Goal: Task Accomplishment & Management: Manage account settings

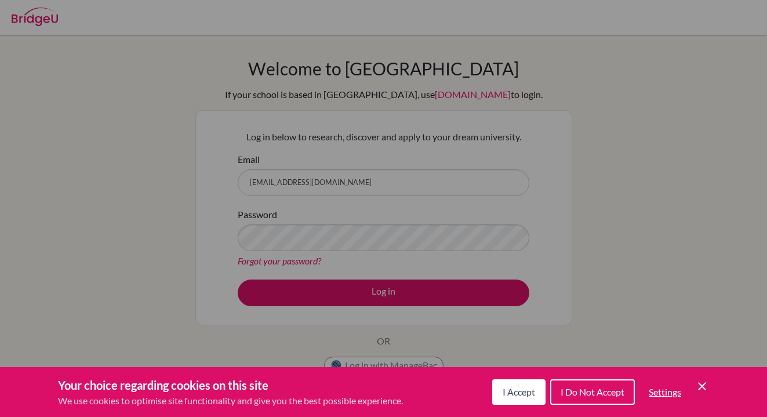
click at [380, 188] on div "Cookie Preferences" at bounding box center [383, 208] width 767 height 417
click at [345, 291] on div "Cookie Preferences" at bounding box center [383, 208] width 767 height 417
click at [530, 394] on span "I Accept" at bounding box center [518, 391] width 32 height 11
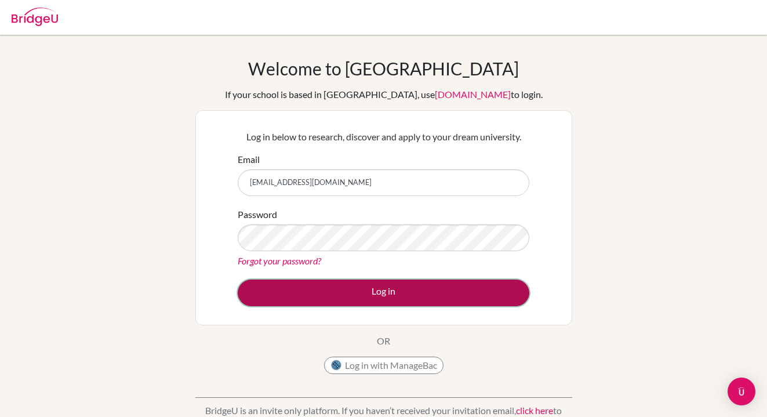
click at [428, 295] on button "Log in" at bounding box center [383, 292] width 291 height 27
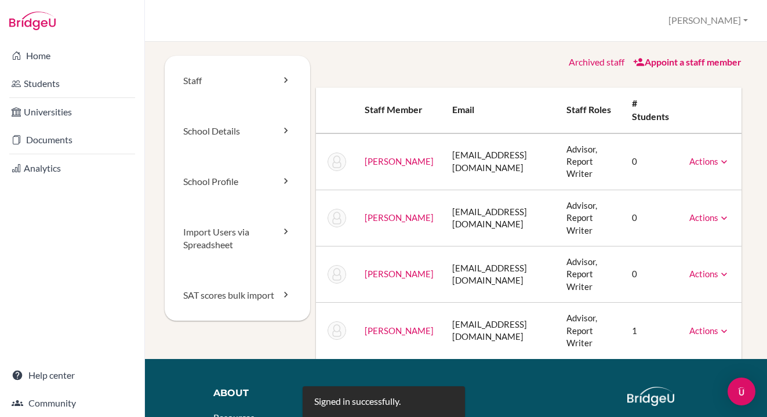
click at [701, 325] on link "Actions" at bounding box center [709, 330] width 41 height 10
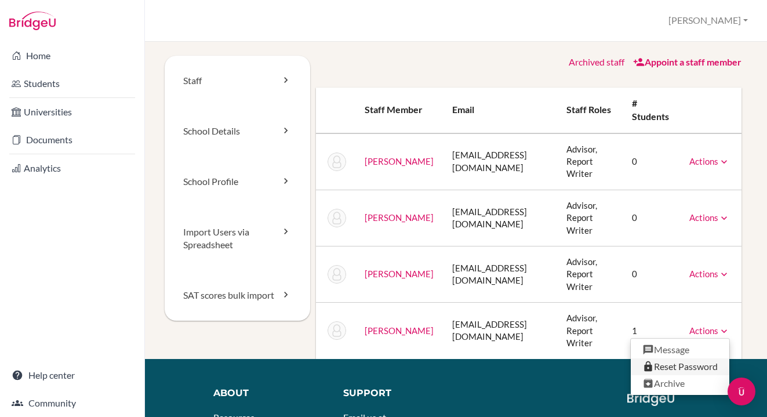
click at [687, 358] on link "Reset Password" at bounding box center [679, 366] width 99 height 17
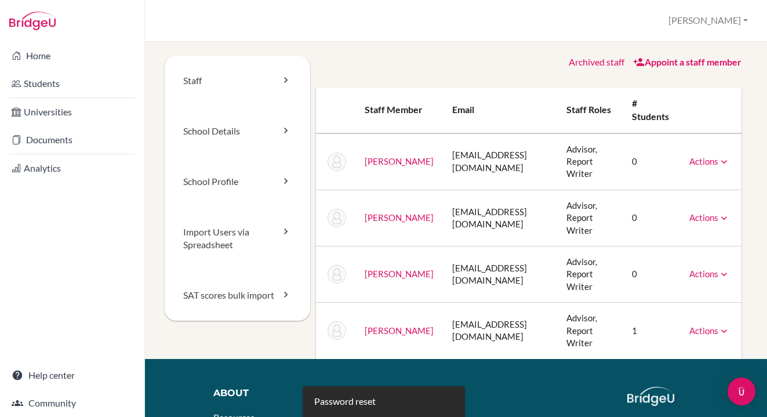
click at [391, 325] on link "Tsui, Christy" at bounding box center [398, 330] width 69 height 10
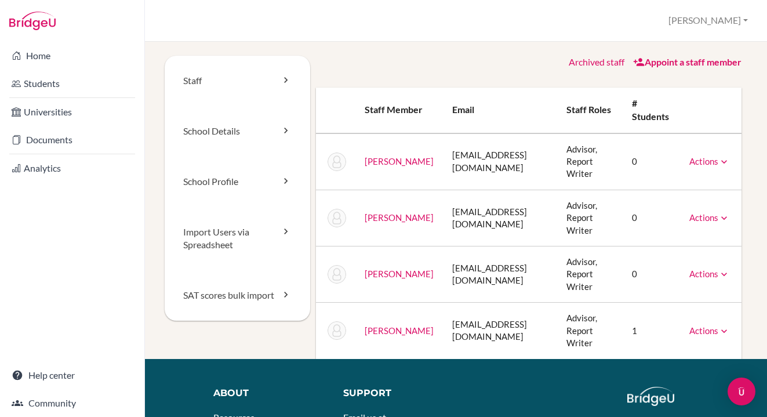
click at [705, 325] on link "Actions" at bounding box center [709, 330] width 41 height 10
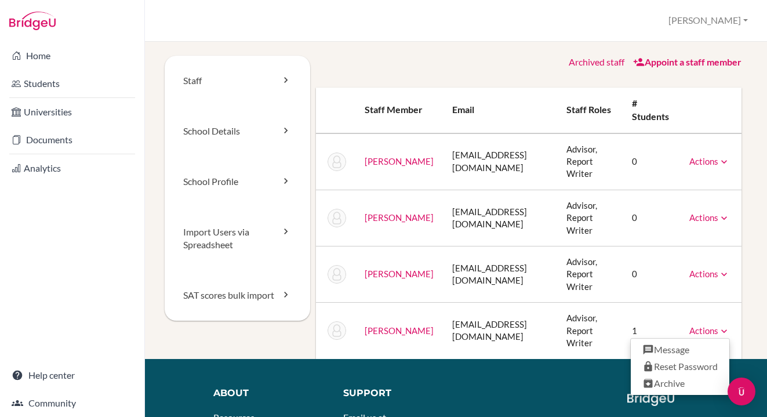
click at [373, 325] on link "Tsui, Christy" at bounding box center [398, 330] width 69 height 10
